Goal: Task Accomplishment & Management: Manage account settings

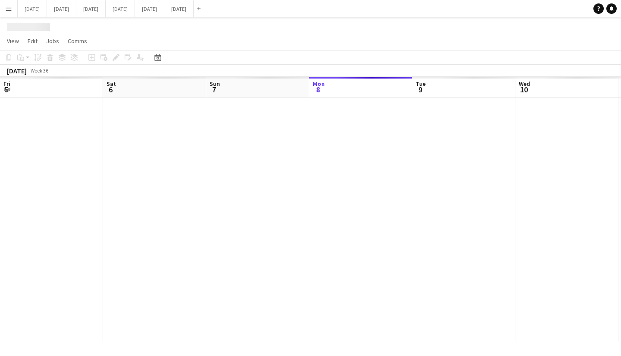
scroll to position [0, 206]
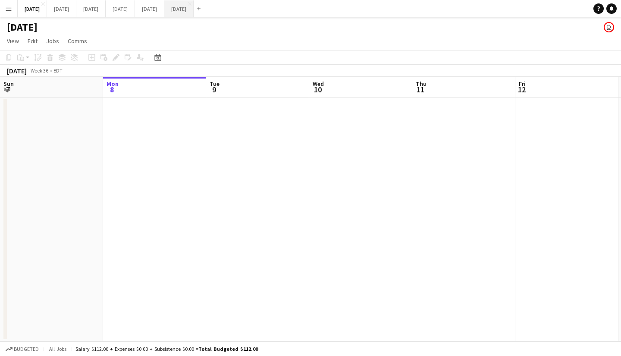
click at [194, 7] on button "September 2025 Close" at bounding box center [178, 8] width 29 height 17
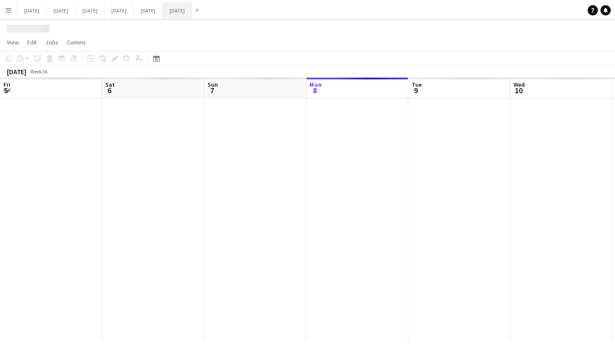
scroll to position [0, 206]
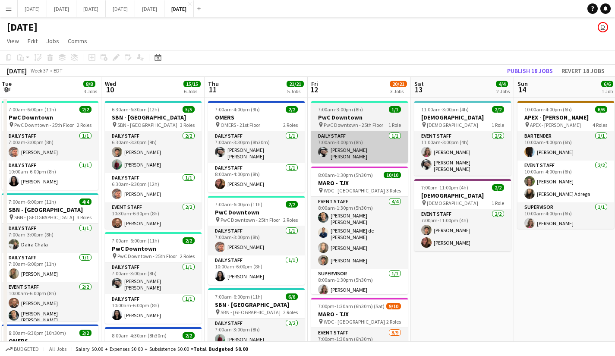
drag, startPoint x: 539, startPoint y: 157, endPoint x: 331, endPoint y: 151, distance: 208.4
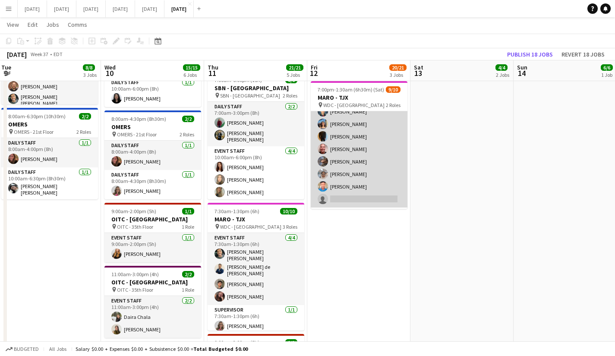
scroll to position [61, 0]
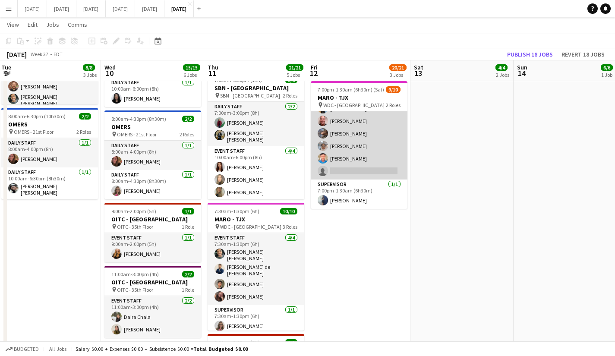
click at [370, 150] on app-card-role "Event Staff 8/9 7:00pm-1:30am (6h30m) RONALD ALZUARDE Oswaldo Ustariz Gabrielle…" at bounding box center [359, 114] width 97 height 129
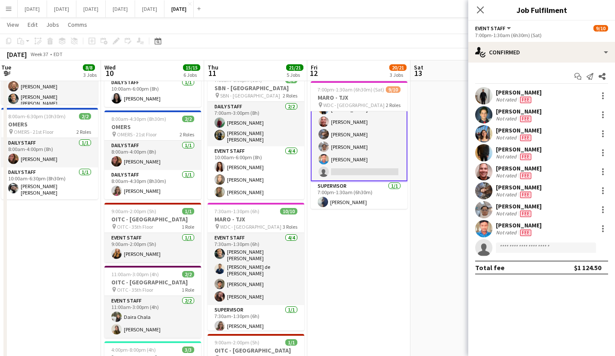
scroll to position [62, 0]
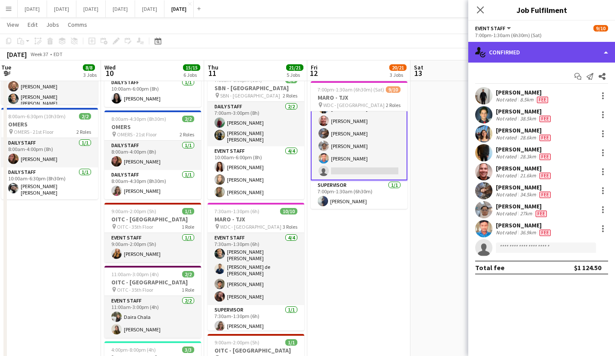
click at [604, 53] on div "single-neutral-actions-check-2 Confirmed" at bounding box center [541, 52] width 147 height 21
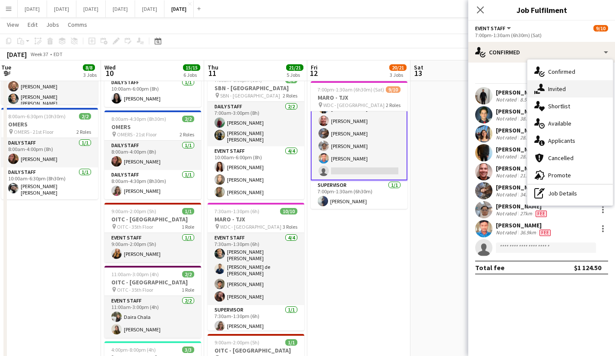
click at [562, 87] on span "Invited" at bounding box center [557, 89] width 18 height 8
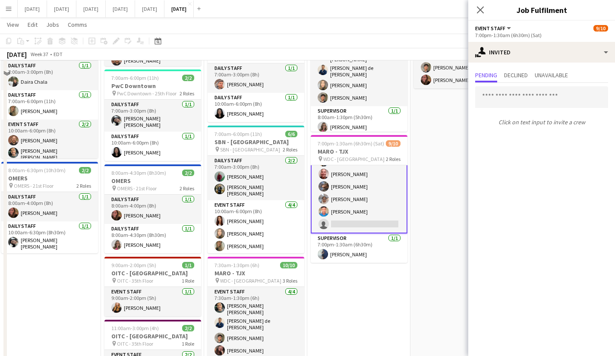
scroll to position [135, 0]
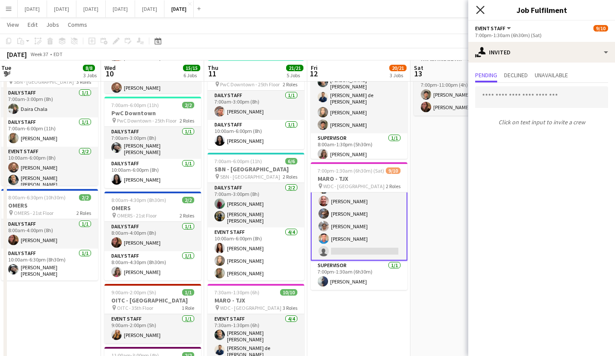
click at [480, 9] on icon "Close pop-in" at bounding box center [480, 10] width 8 height 8
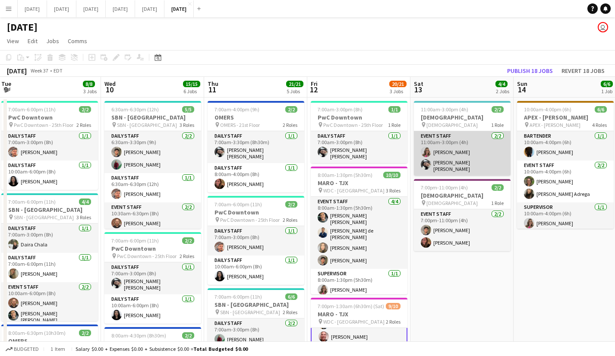
scroll to position [129, 0]
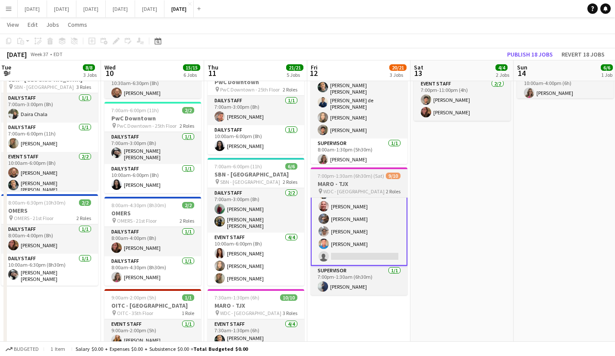
click at [364, 181] on h3 "MARO - TJX" at bounding box center [359, 184] width 97 height 8
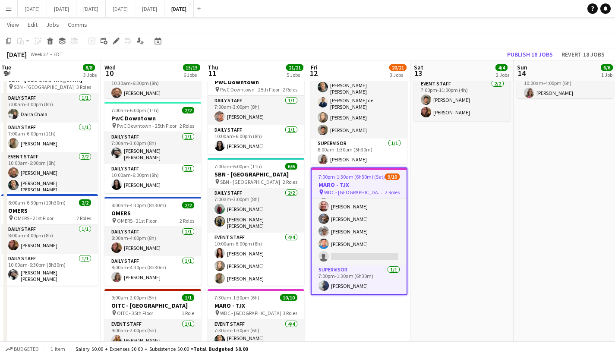
scroll to position [62, 0]
click at [364, 181] on h3 "MARO - TJX" at bounding box center [358, 185] width 95 height 8
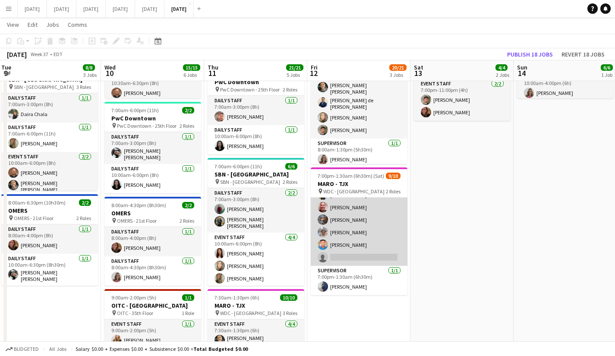
click at [366, 201] on app-card-role "Event Staff 8/9 7:00pm-1:30am (6h30m) RONALD ALZUARDE Oswaldo Ustariz Gabrielle…" at bounding box center [359, 200] width 97 height 129
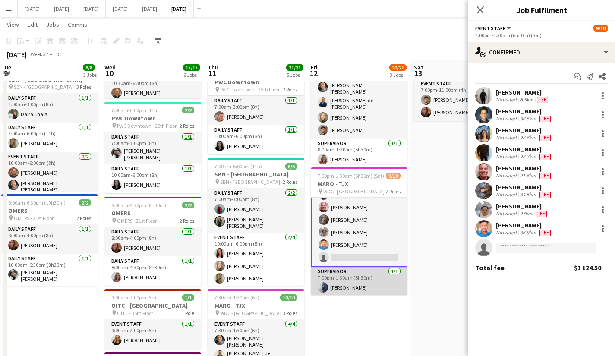
click at [366, 279] on app-card-role "Supervisor 1/1 7:00pm-1:30am (6h30m) Jolanta Rokowski" at bounding box center [359, 281] width 97 height 29
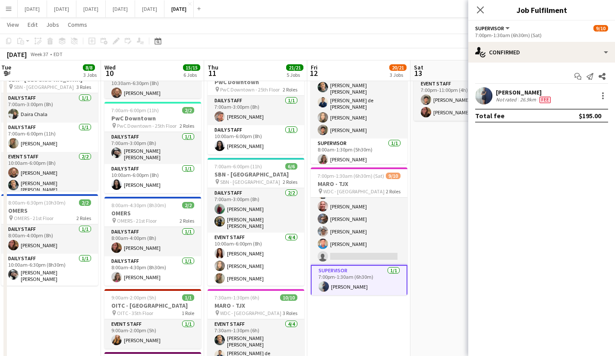
scroll to position [61, 0]
click at [608, 95] on div "Jolanta Rokowski Not rated 26.9km Fee" at bounding box center [541, 95] width 147 height 17
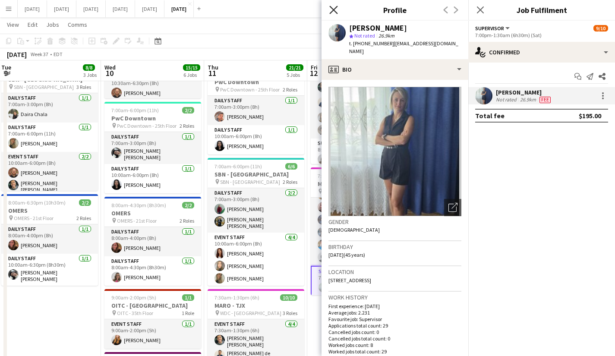
click at [336, 10] on icon "Close pop-in" at bounding box center [333, 10] width 8 height 8
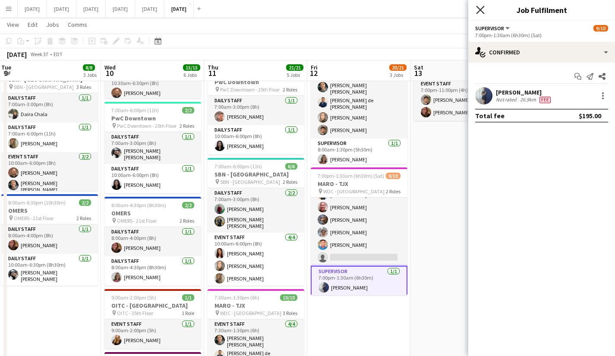
click at [477, 11] on icon "Close pop-in" at bounding box center [480, 10] width 8 height 8
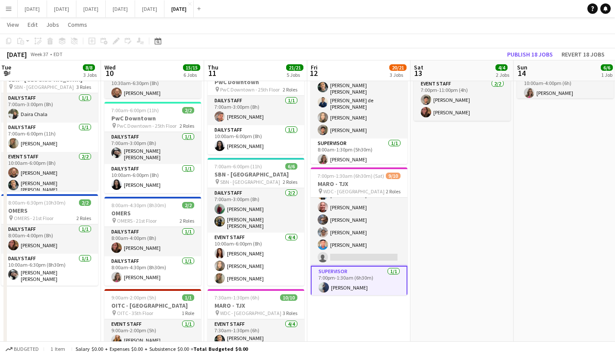
scroll to position [0, 0]
